Goal: Task Accomplishment & Management: Use online tool/utility

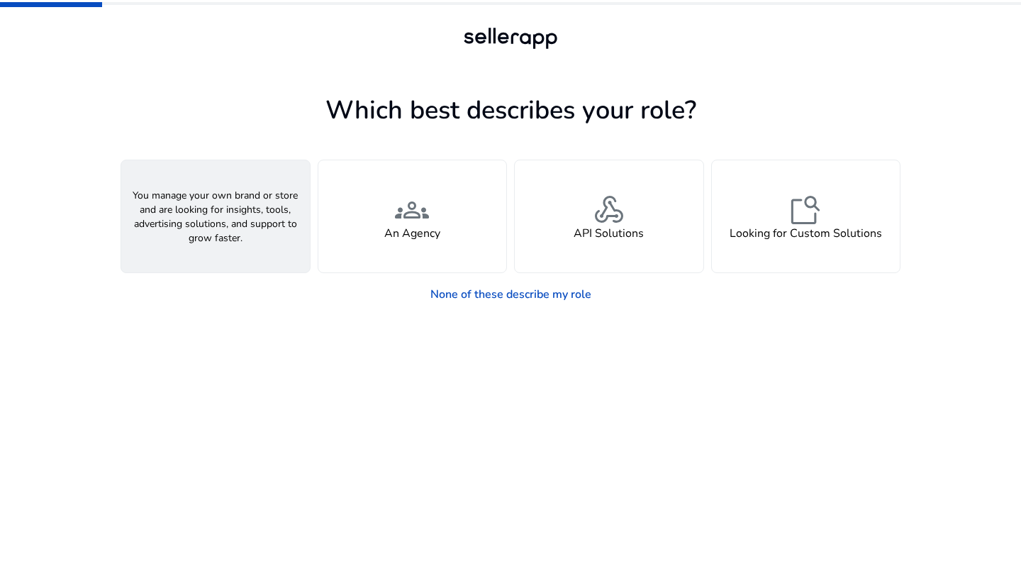
click at [258, 206] on div "person A Seller" at bounding box center [215, 216] width 189 height 112
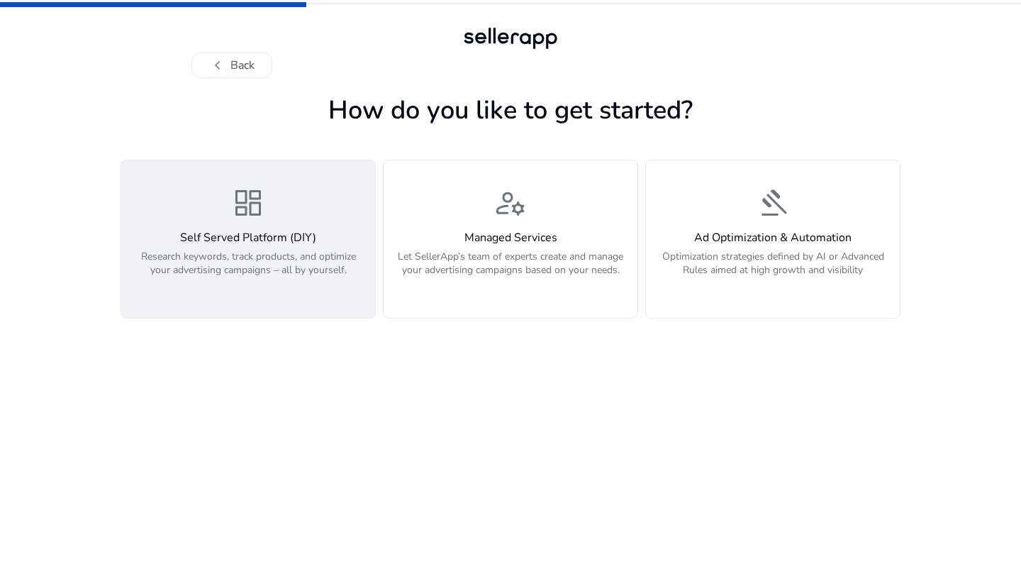
click at [279, 233] on h4 "Self Served Platform (DIY)" at bounding box center [248, 237] width 237 height 13
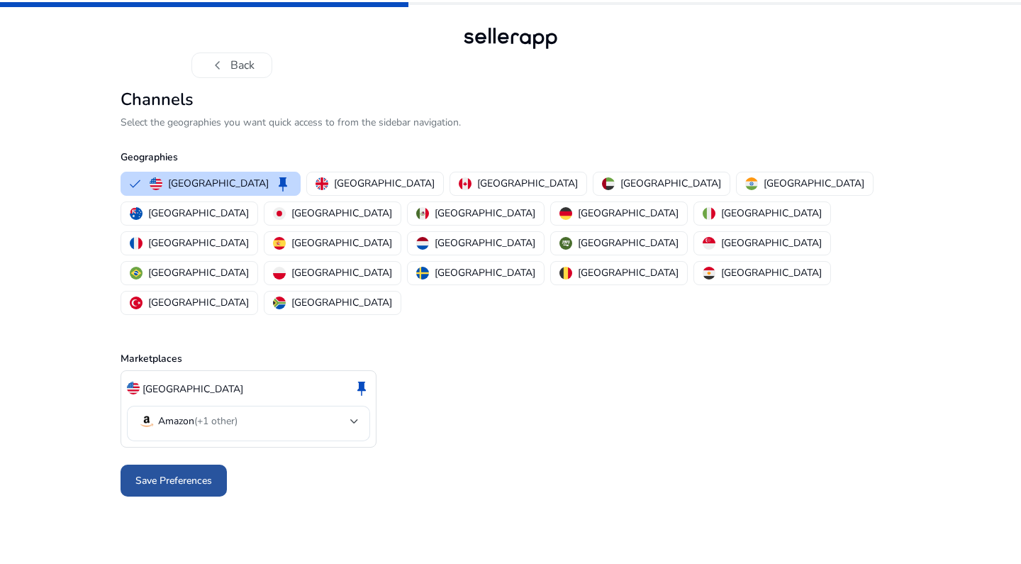
click at [191, 473] on span "Save Preferences" at bounding box center [173, 480] width 77 height 15
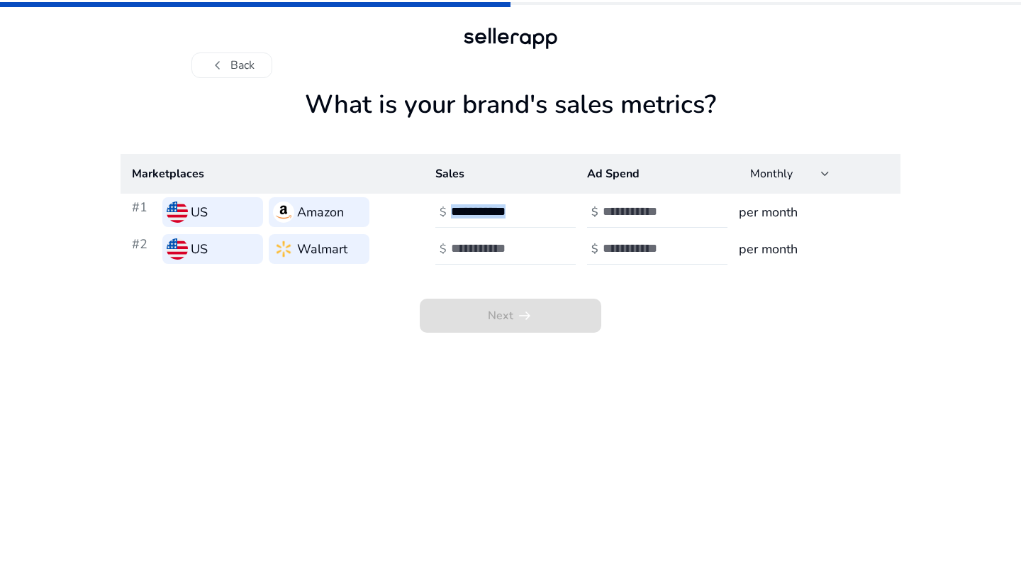
click at [467, 225] on div "$" at bounding box center [512, 211] width 155 height 31
type input "*"
click at [506, 250] on input "number" at bounding box center [499, 248] width 96 height 16
type input "*"
click at [639, 186] on th "Ad Spend" at bounding box center [652, 174] width 152 height 40
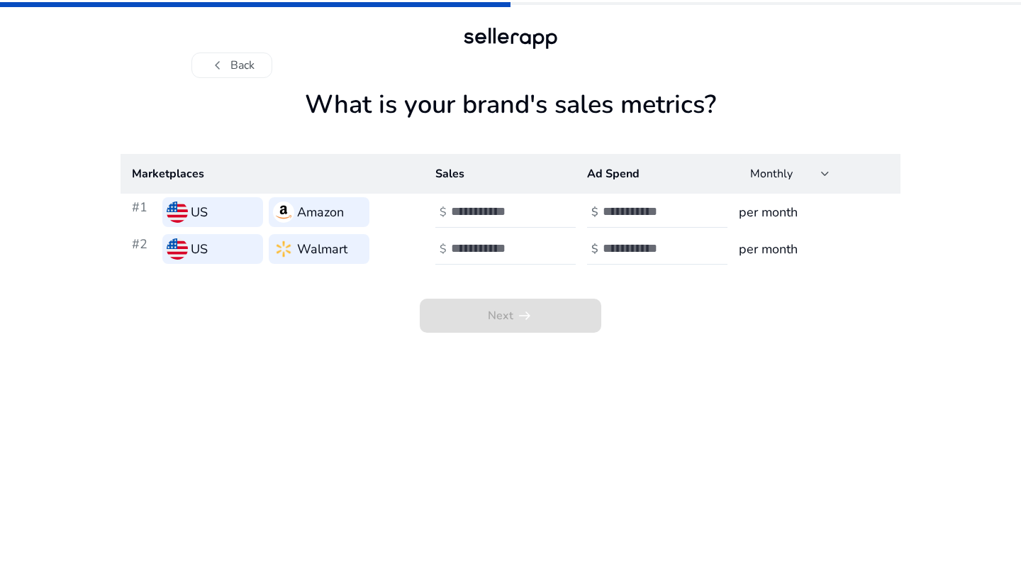
click at [638, 193] on th "Ad Spend" at bounding box center [652, 174] width 152 height 40
click at [636, 206] on input "number" at bounding box center [651, 212] width 96 height 16
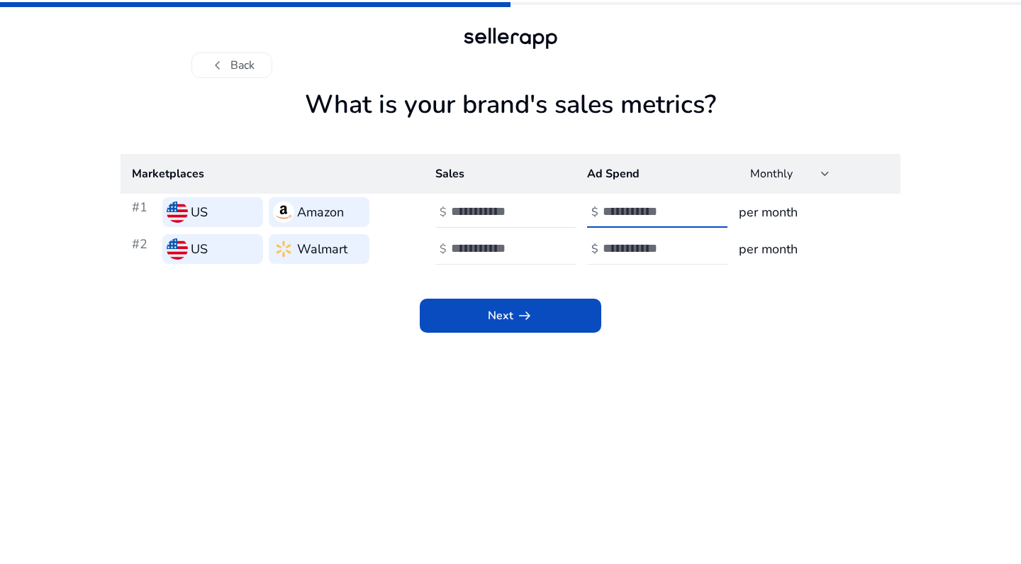
type input "*"
click at [635, 242] on input "number" at bounding box center [651, 248] width 96 height 16
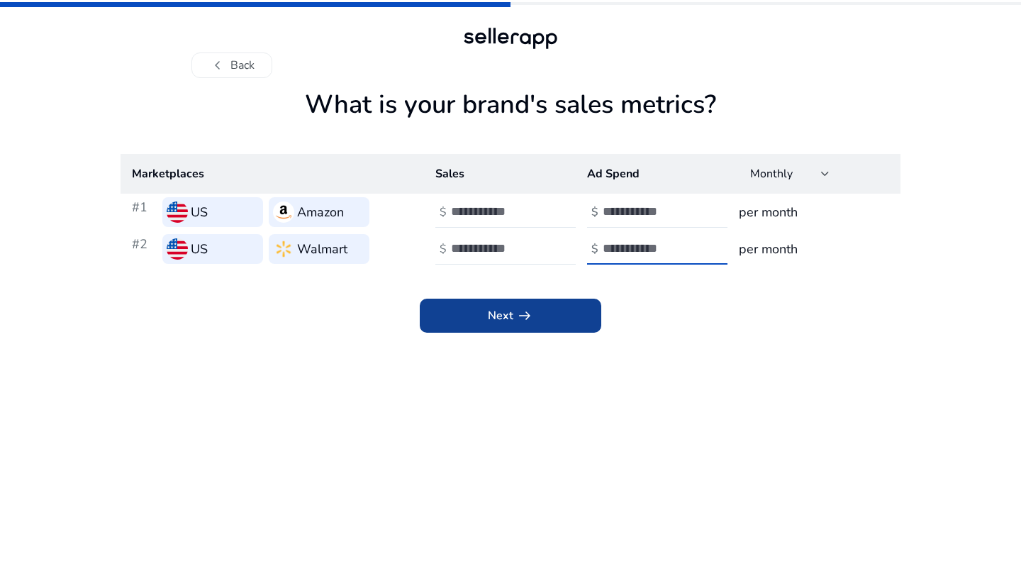
type input "*"
click at [547, 313] on span at bounding box center [511, 316] width 182 height 34
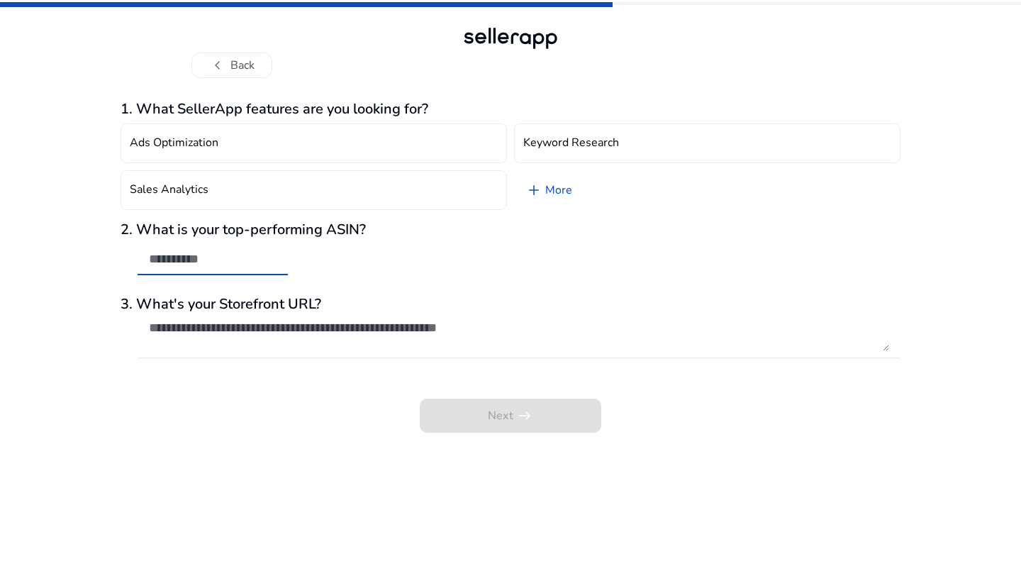
click at [191, 260] on input "text" at bounding box center [213, 259] width 128 height 16
type input "**"
click at [300, 323] on textarea at bounding box center [519, 335] width 740 height 31
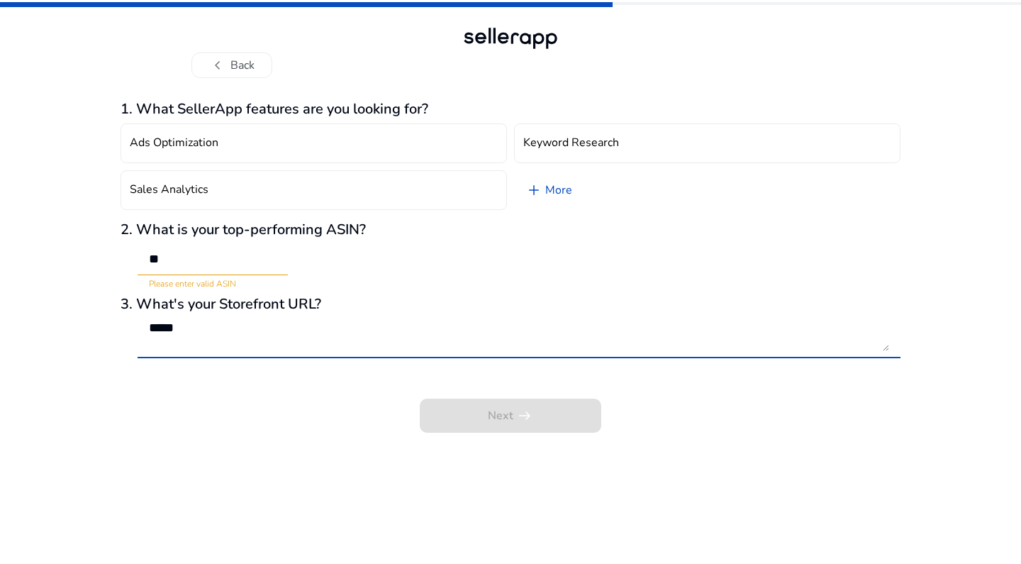
type textarea "*****"
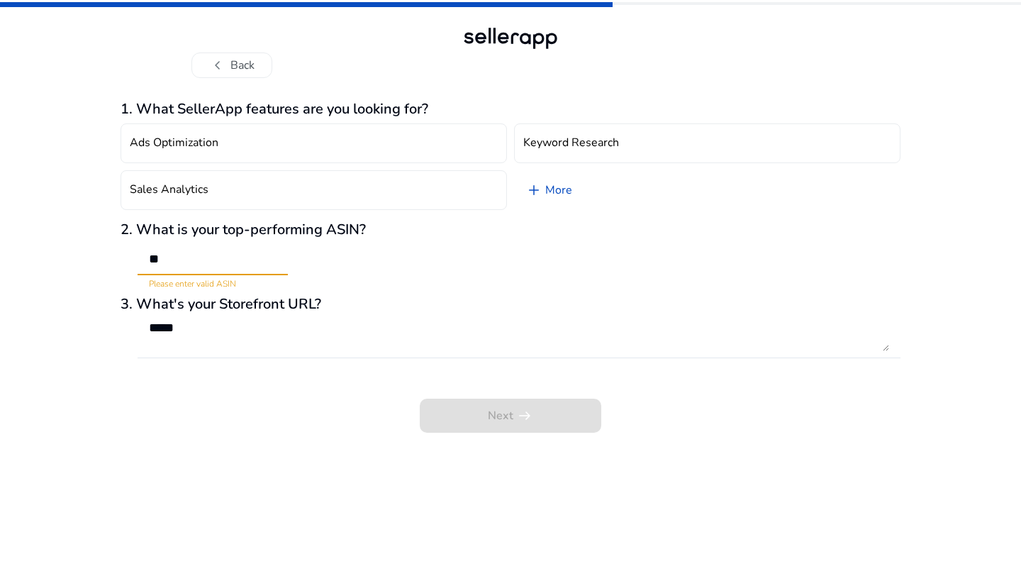
click at [263, 265] on input "**" at bounding box center [213, 259] width 128 height 16
type input "*"
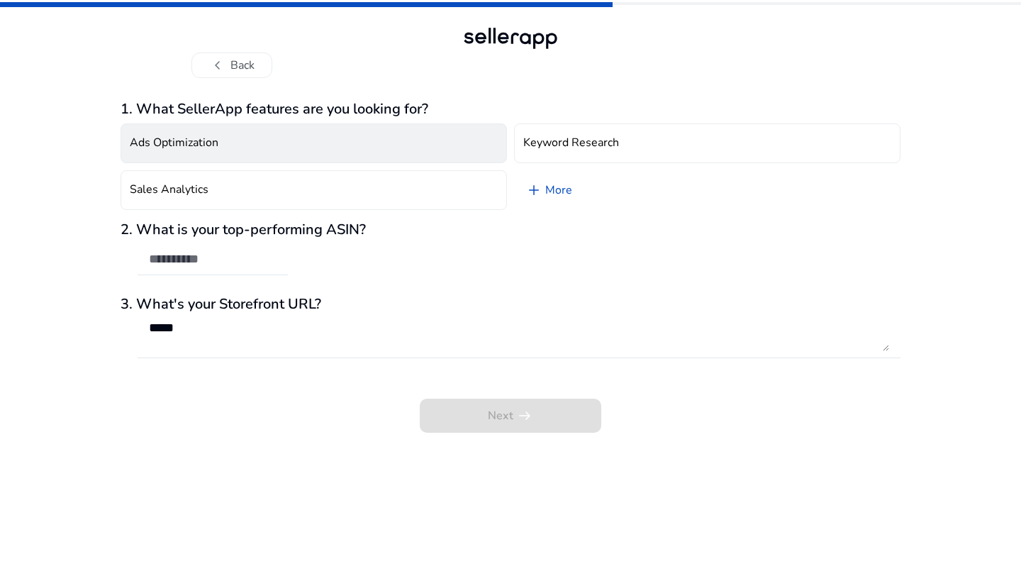
click at [265, 142] on button "Ads Optimization" at bounding box center [314, 143] width 386 height 40
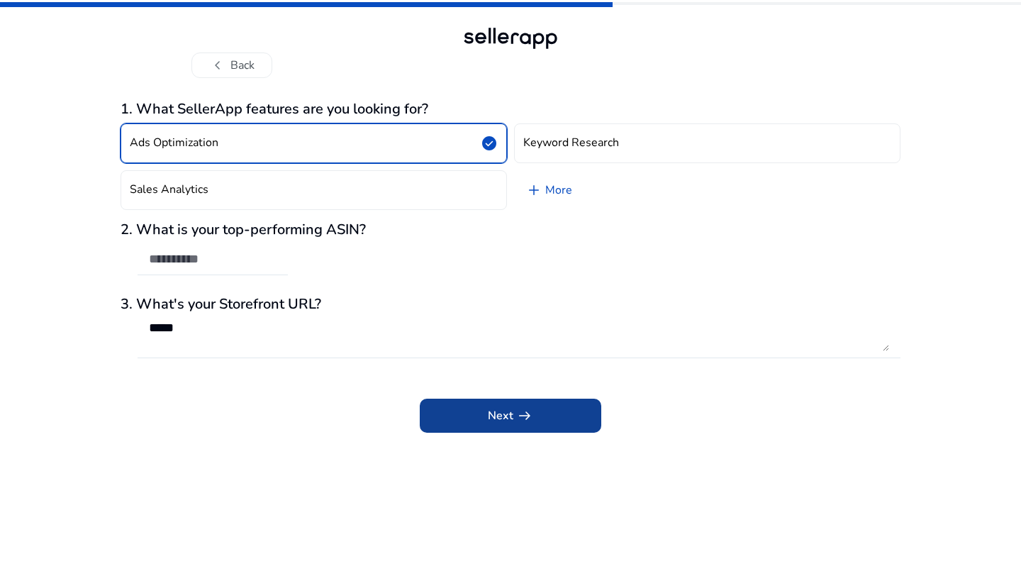
click at [562, 411] on span at bounding box center [511, 416] width 182 height 34
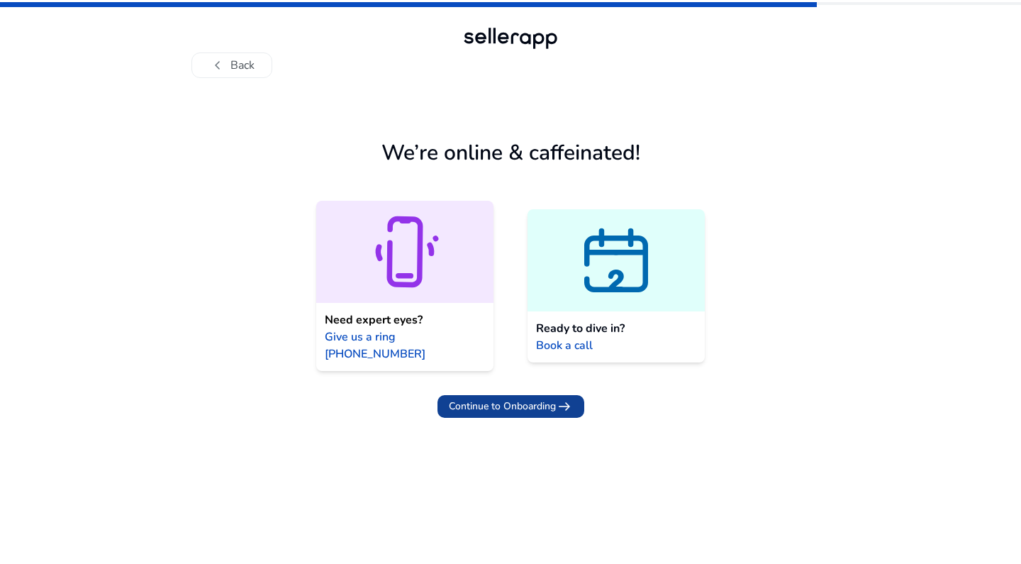
click at [538, 399] on span "Continue to Onboarding" at bounding box center [502, 406] width 107 height 15
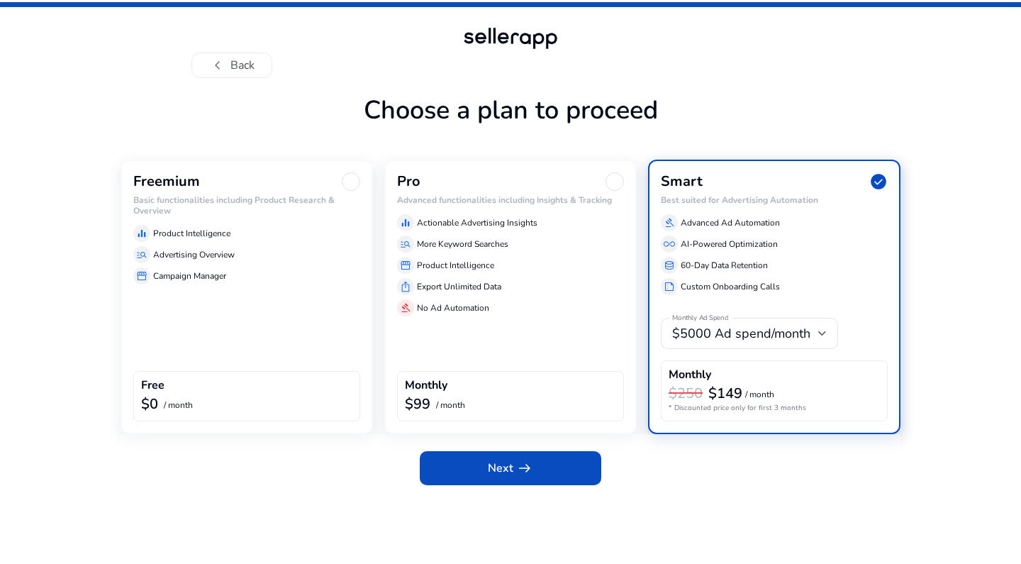
click at [279, 327] on div "Freemium Basic functionalities including Product Research & Overview equalizer …" at bounding box center [247, 297] width 252 height 274
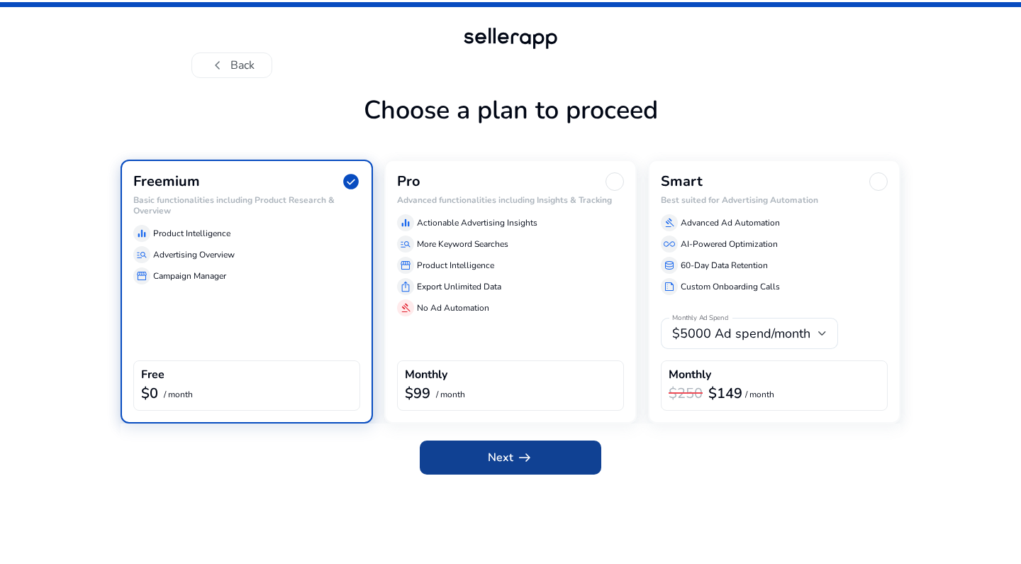
click at [473, 460] on span at bounding box center [511, 457] width 182 height 34
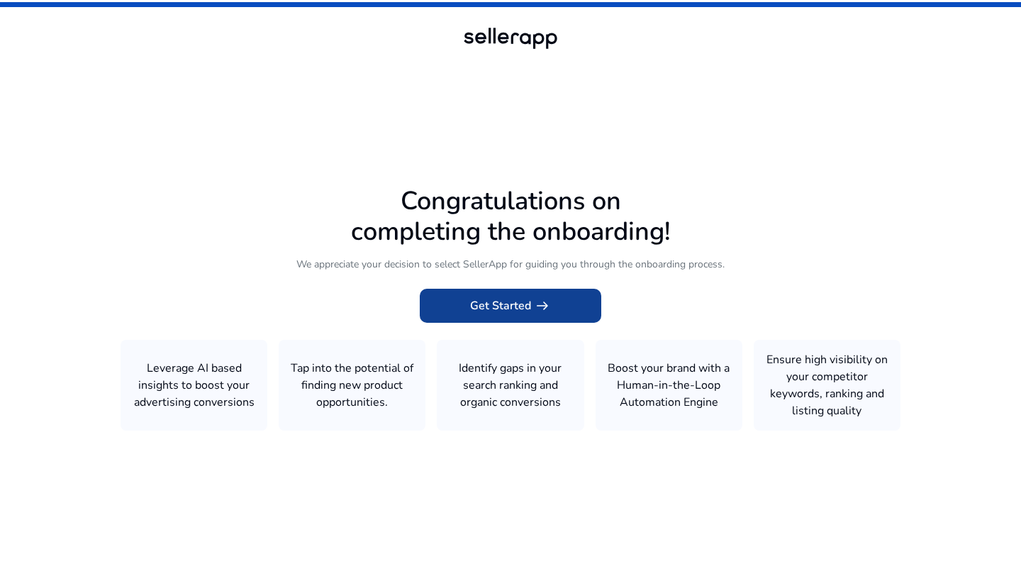
click at [479, 299] on span "Get Started arrow_right_alt" at bounding box center [510, 305] width 81 height 17
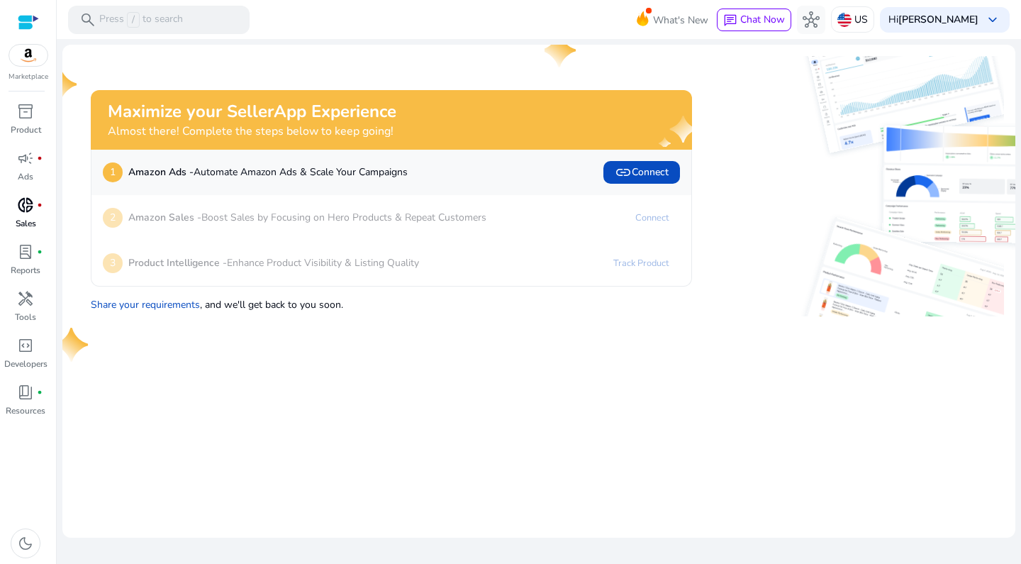
click at [45, 208] on div "donut_small fiber_manual_record" at bounding box center [26, 205] width 40 height 23
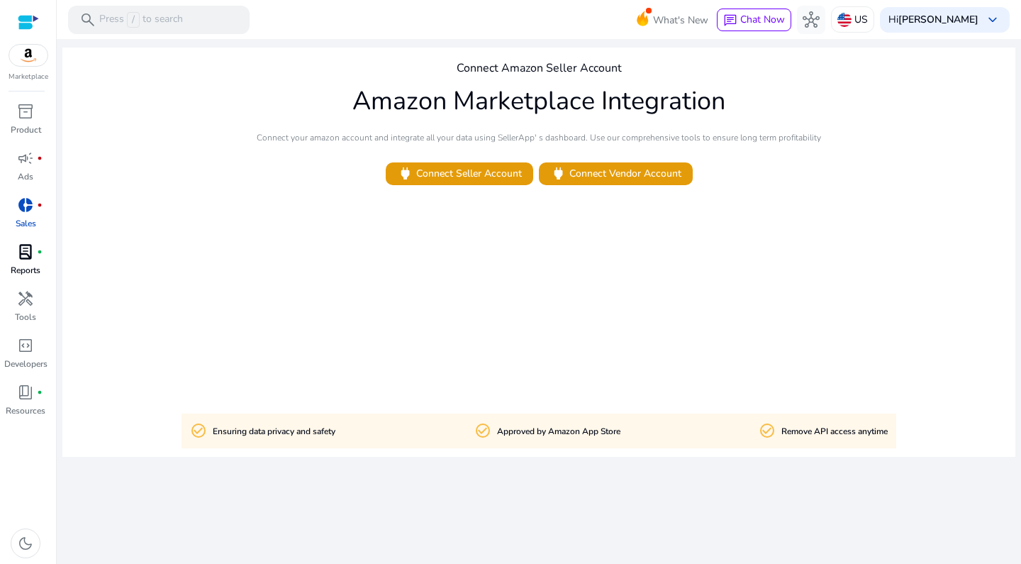
click at [16, 248] on div "lab_profile fiber_manual_record" at bounding box center [26, 251] width 40 height 23
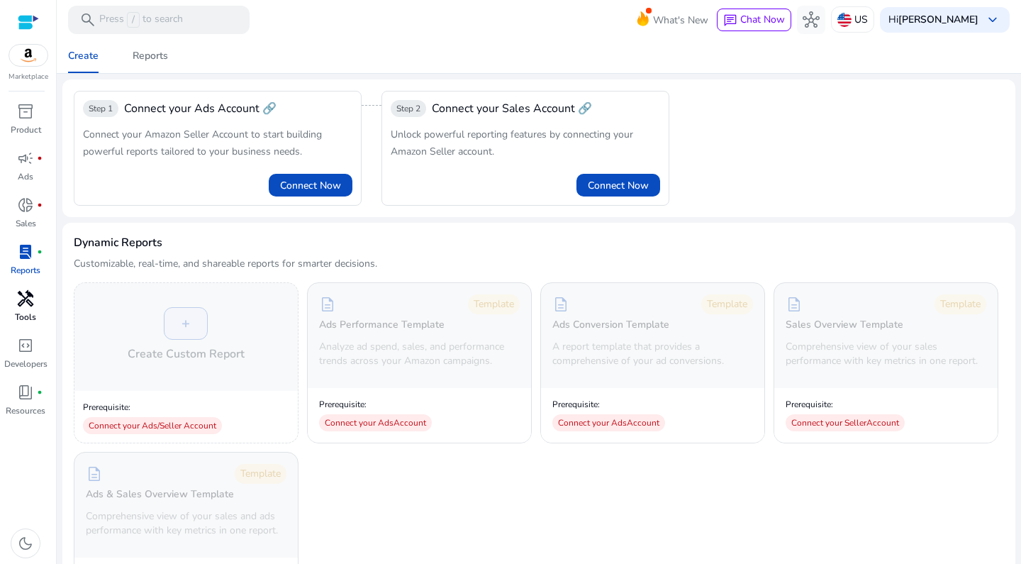
click at [28, 290] on span "handyman" at bounding box center [25, 298] width 17 height 17
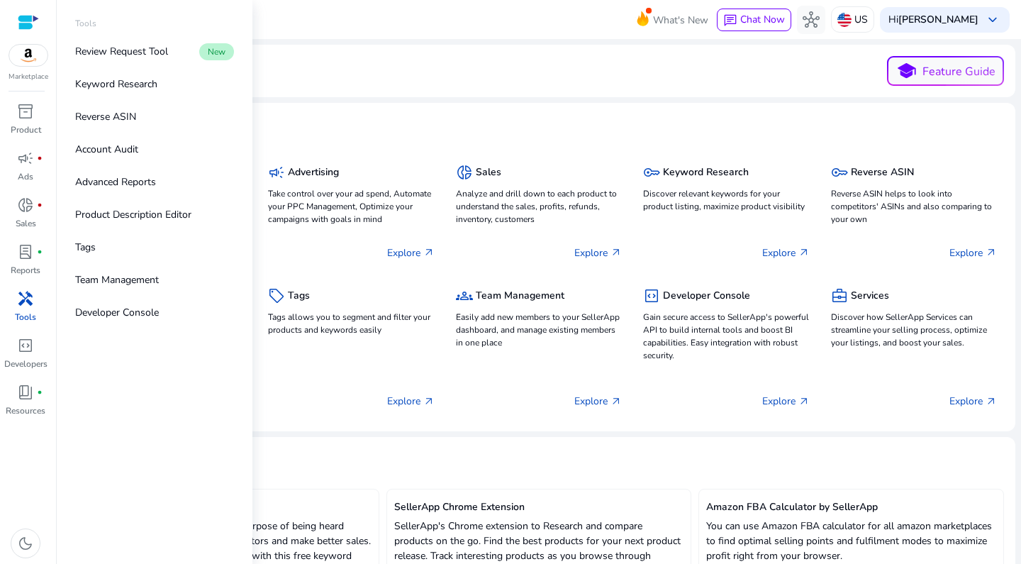
click at [30, 325] on link "handyman Tools" at bounding box center [25, 310] width 51 height 47
